Goal: Information Seeking & Learning: Stay updated

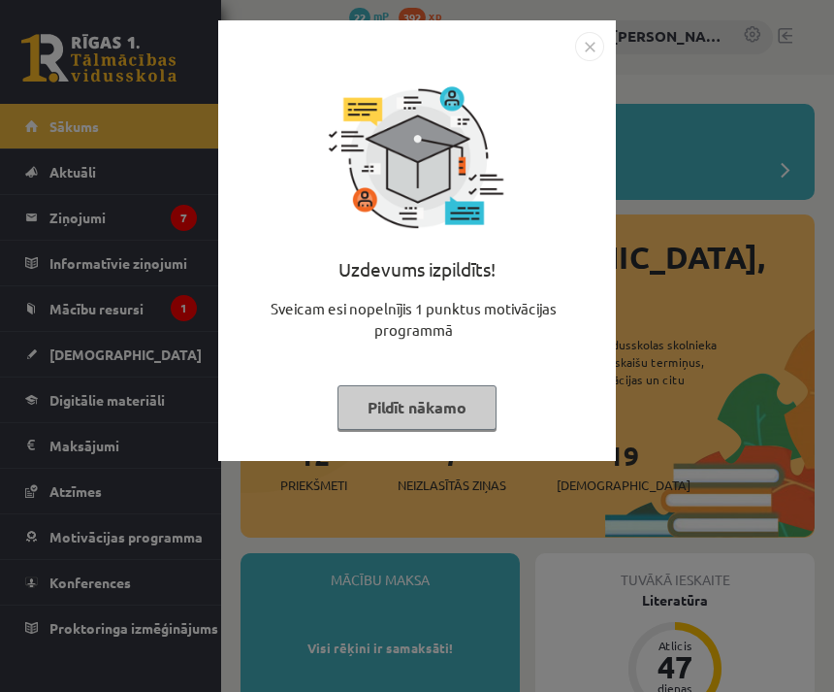
click at [358, 412] on button "Pildīt nākamo" at bounding box center [417, 407] width 159 height 45
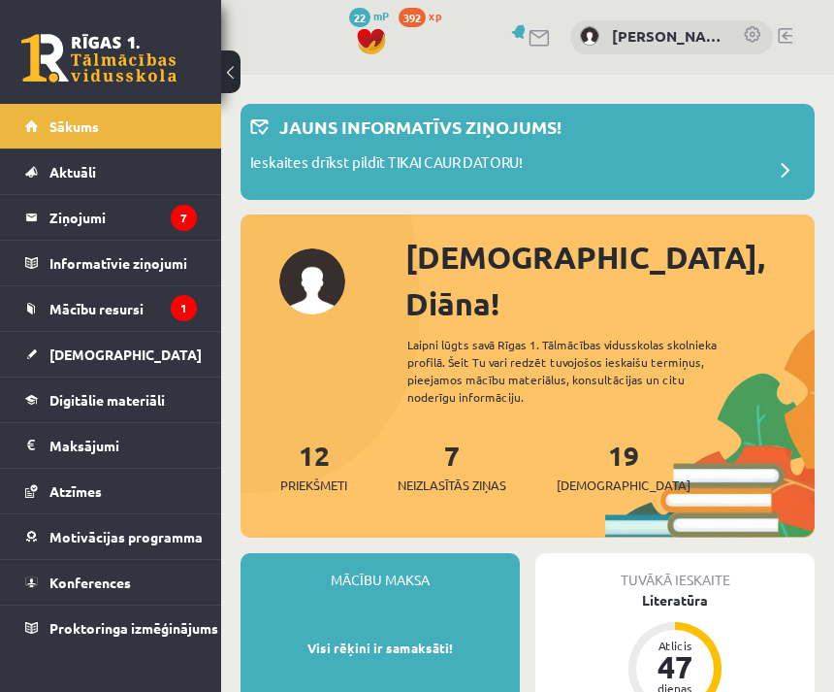
click at [46, 338] on link "[DEMOGRAPHIC_DATA]" at bounding box center [111, 354] width 172 height 45
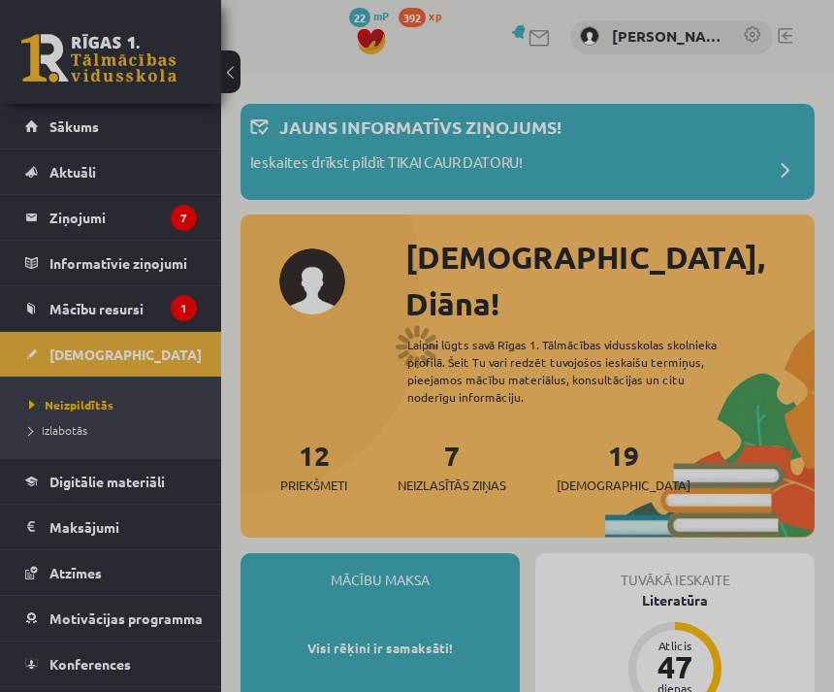
click at [54, 321] on div at bounding box center [417, 346] width 834 height 692
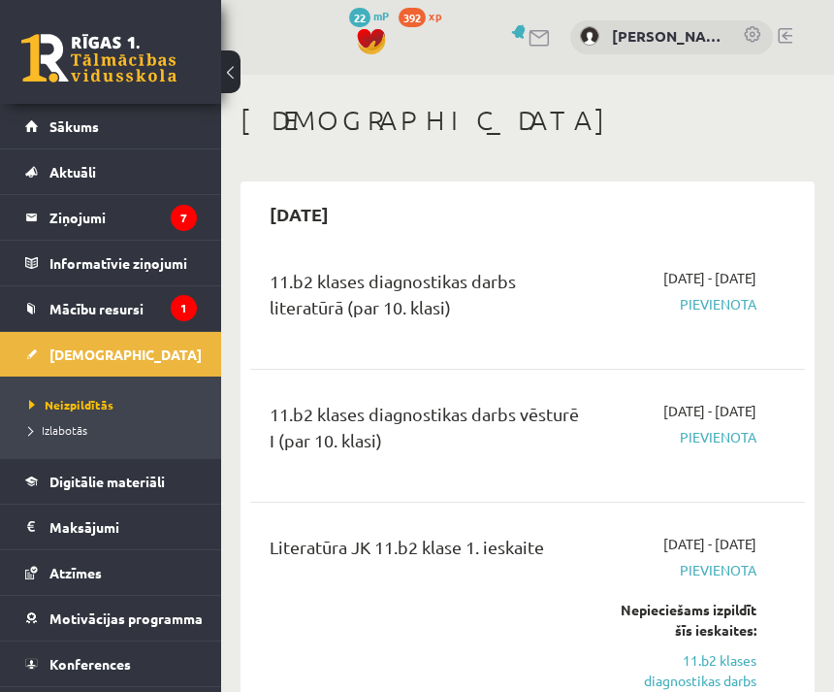
click at [68, 315] on span "Mācību resursi" at bounding box center [96, 308] width 94 height 17
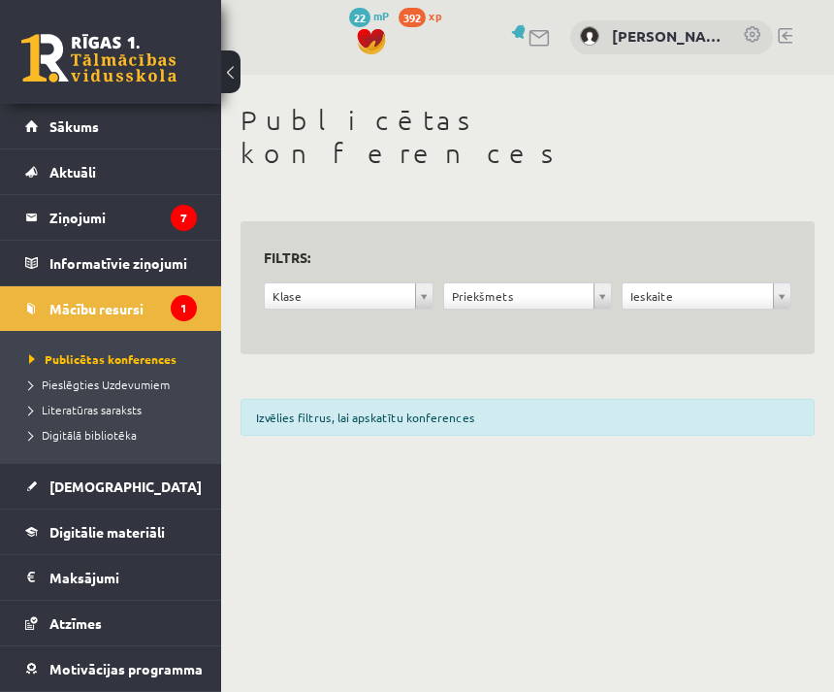
click at [52, 310] on span "Mācību resursi" at bounding box center [96, 308] width 94 height 17
click at [54, 218] on legend "Ziņojumi 7" at bounding box center [122, 217] width 147 height 45
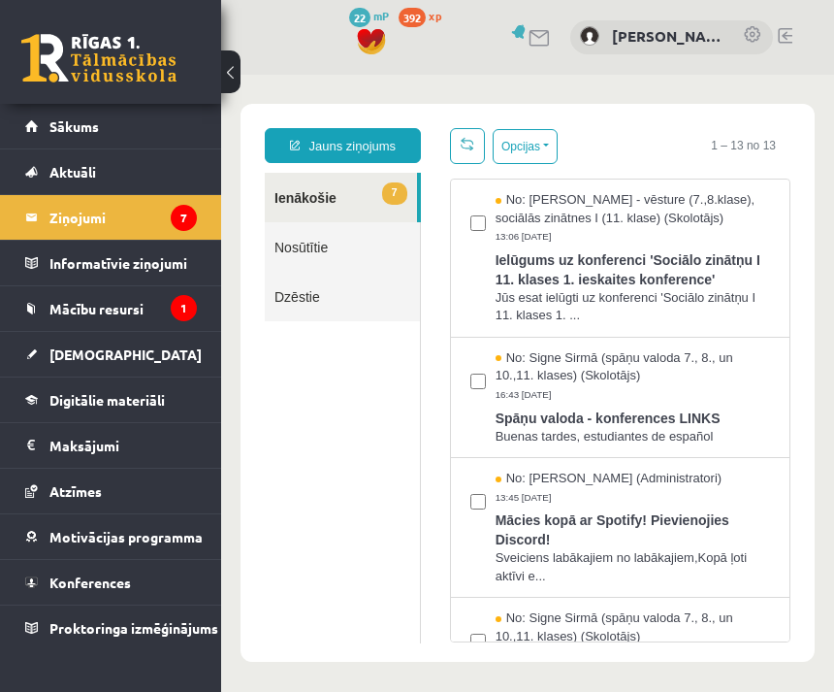
click at [525, 271] on span "Ielūgums uz konferenci 'Sociālo zinātņu I 11. klases 1. ieskaites konference'" at bounding box center [633, 267] width 275 height 44
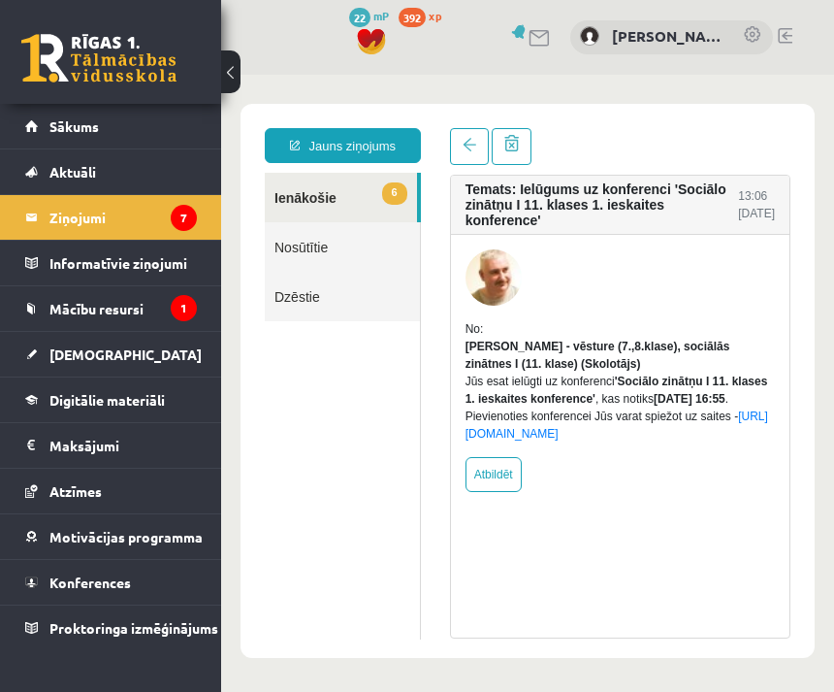
click at [50, 572] on link "Konferences" at bounding box center [111, 582] width 172 height 45
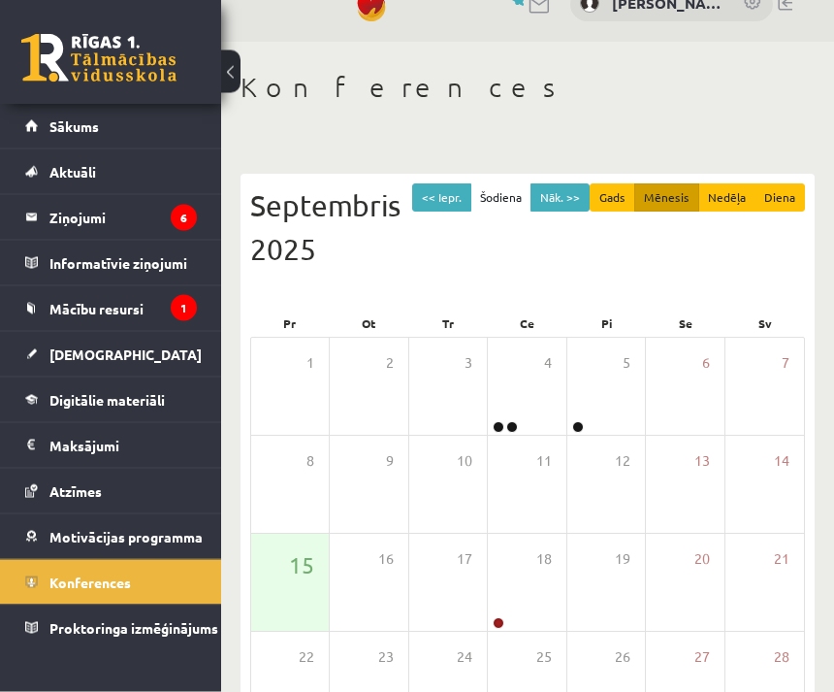
scroll to position [37, 0]
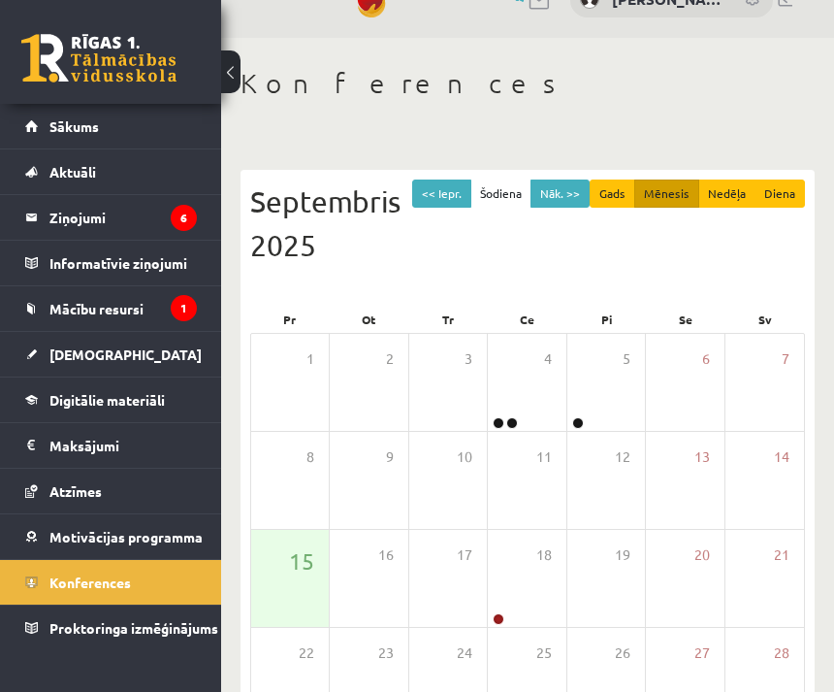
click at [40, 393] on link "Digitālie materiāli" at bounding box center [111, 399] width 172 height 45
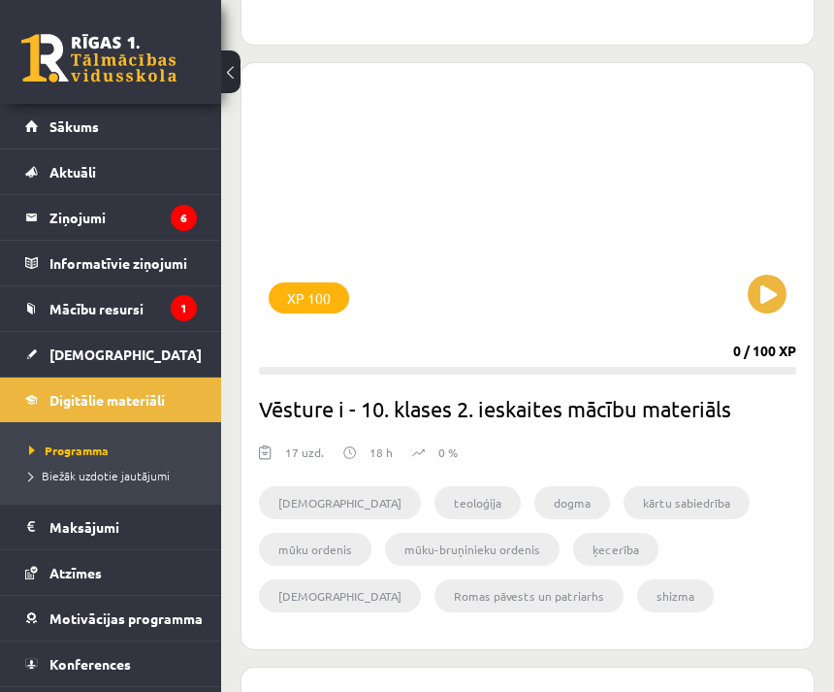
scroll to position [5824, 0]
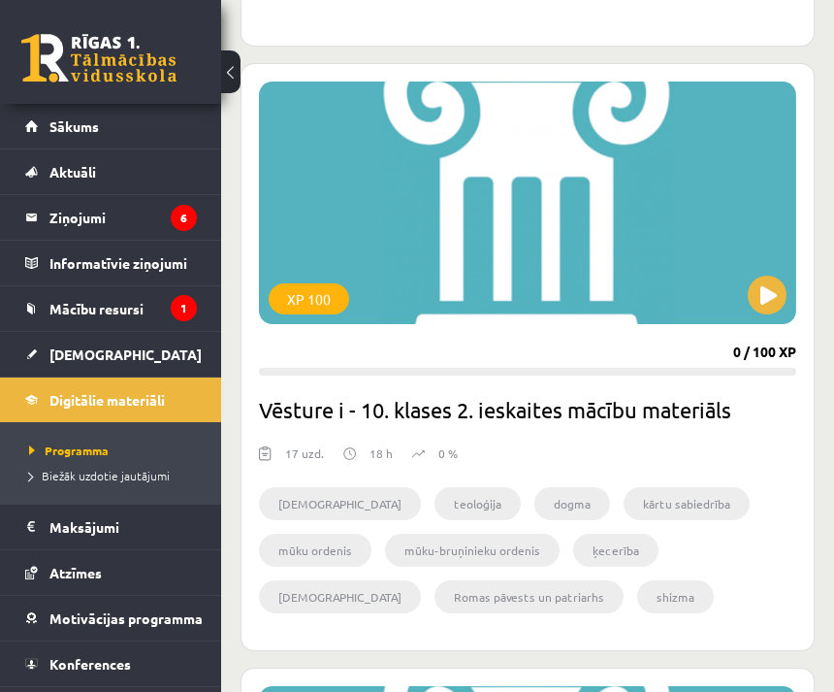
click at [170, 212] on legend "Ziņojumi 6" at bounding box center [122, 217] width 147 height 45
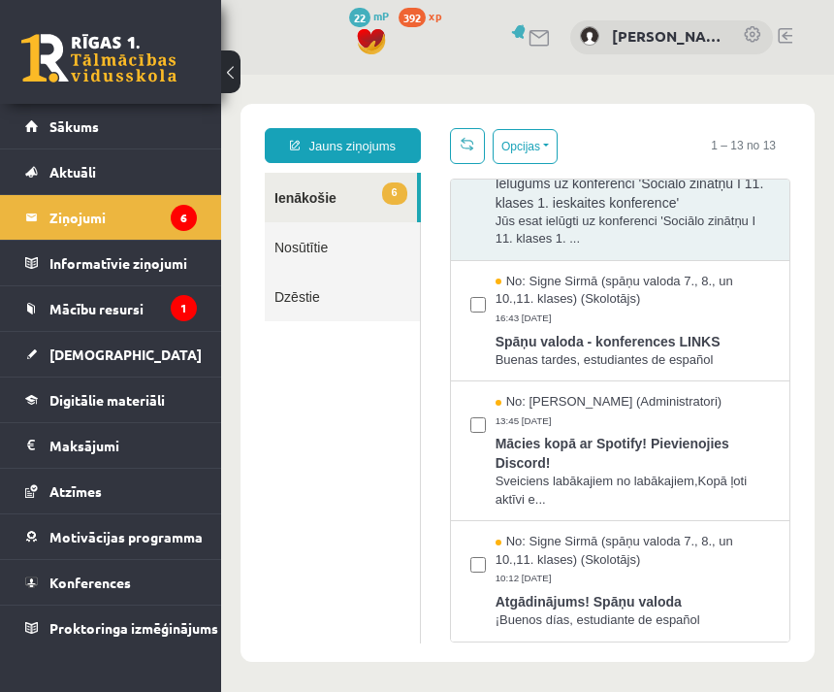
click at [398, 198] on span "6" at bounding box center [394, 193] width 25 height 22
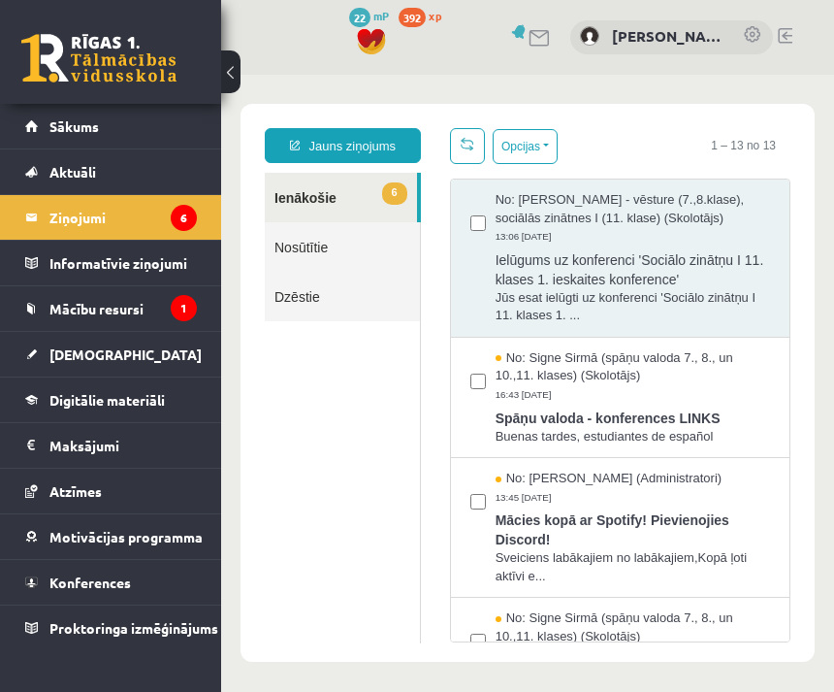
click at [665, 284] on span "Ielūgums uz konferenci 'Sociālo zinātņu I 11. klases 1. ieskaites konference'" at bounding box center [633, 267] width 275 height 44
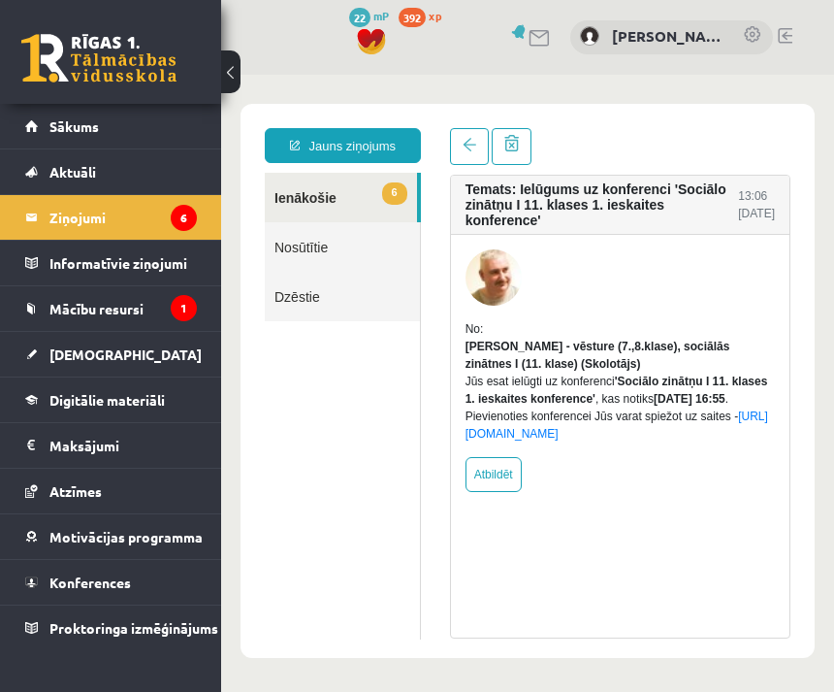
click at [177, 220] on icon "6" at bounding box center [184, 218] width 26 height 26
